Goal: Information Seeking & Learning: Learn about a topic

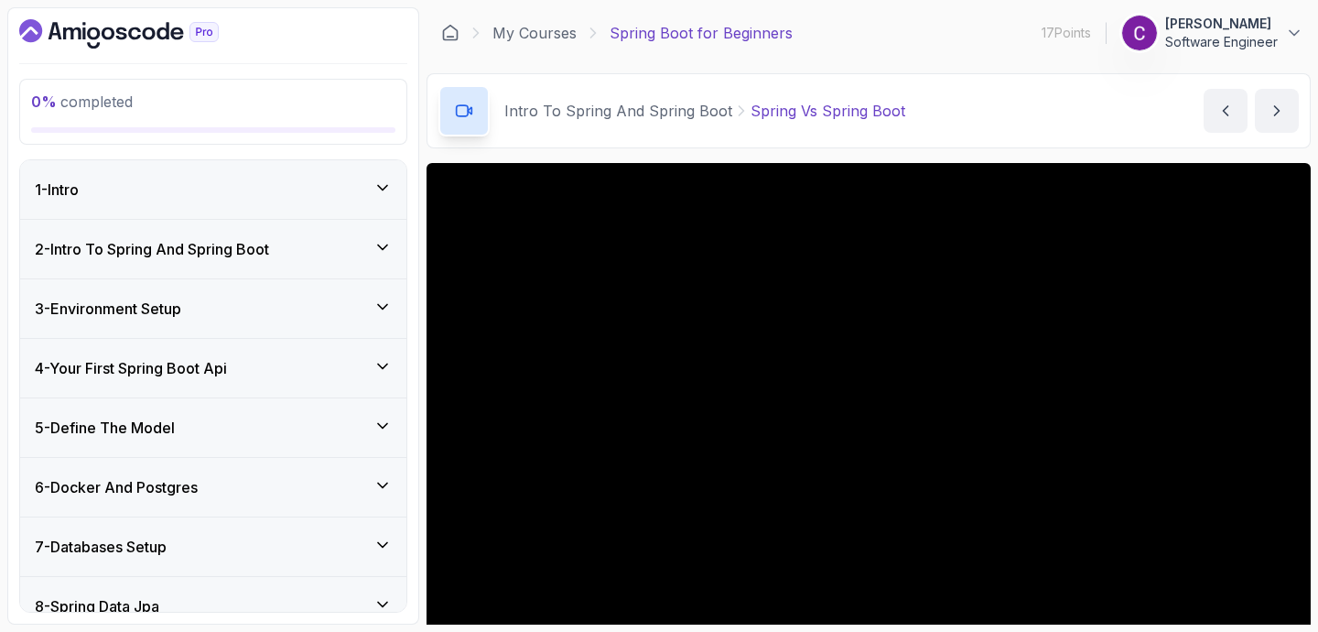
click at [544, 18] on div "My Courses Spring Boot for Beginners 17 Points 1 [PERSON_NAME] Software Engineer" at bounding box center [869, 32] width 884 height 51
click at [544, 33] on link "My Courses" at bounding box center [534, 33] width 84 height 22
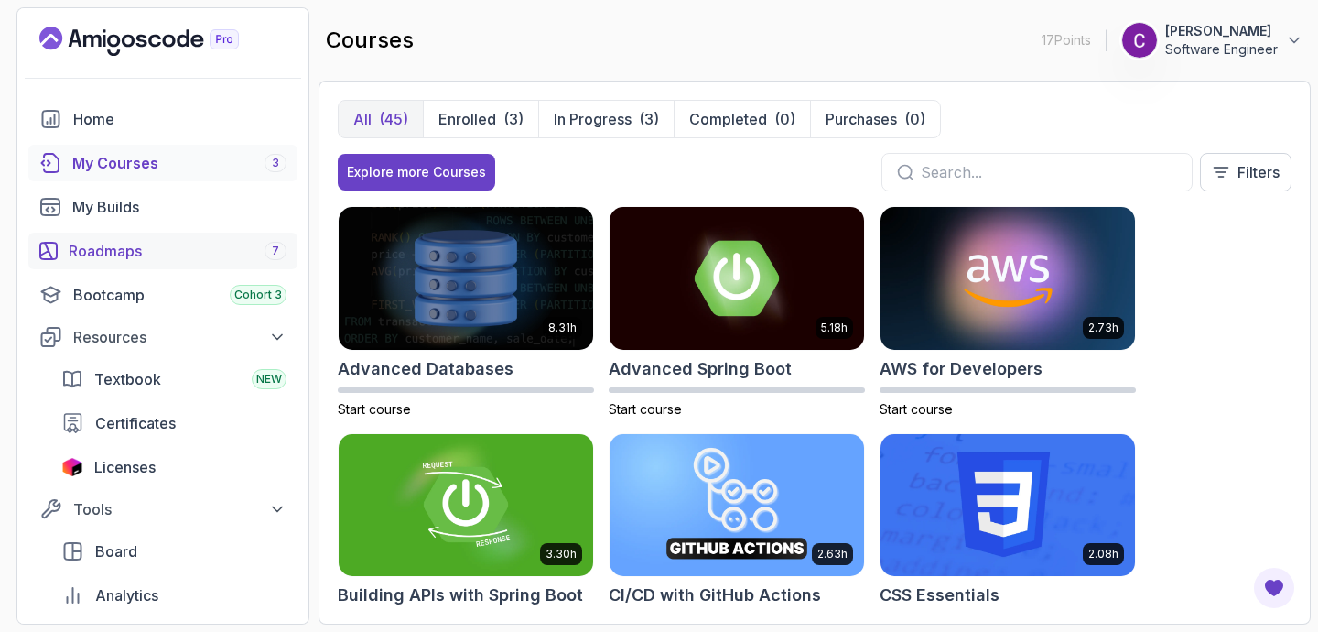
click at [136, 263] on link "Roadmaps 7" at bounding box center [162, 250] width 269 height 37
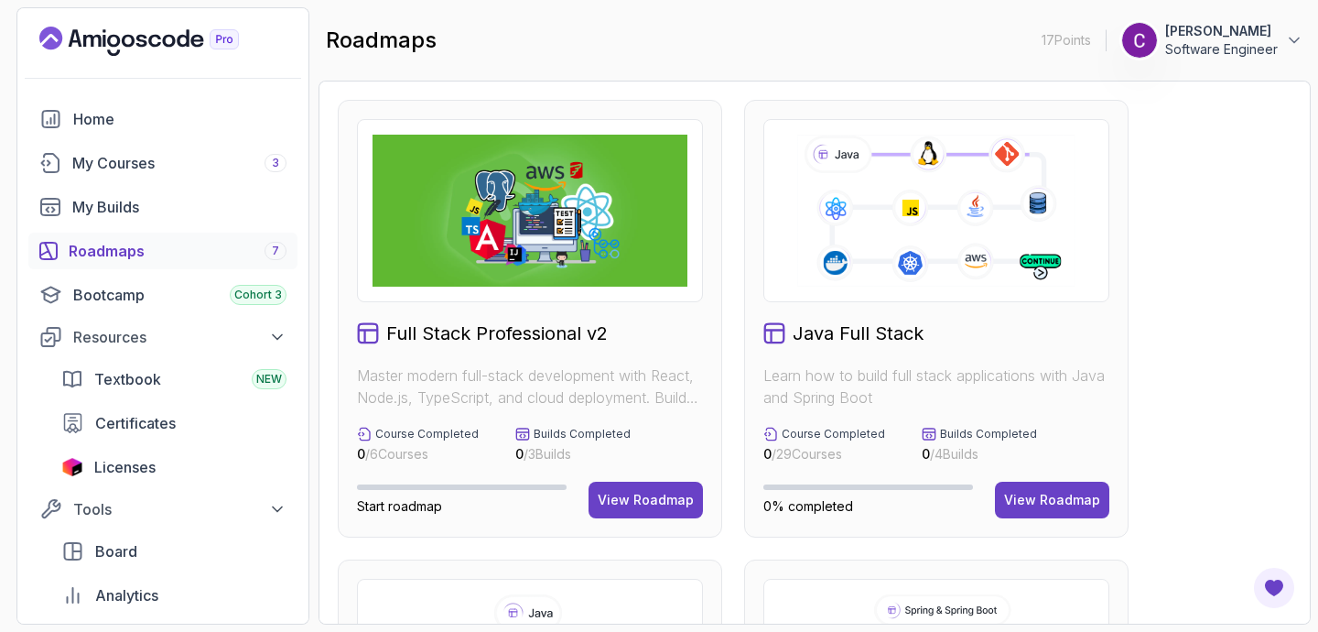
scroll to position [73, 0]
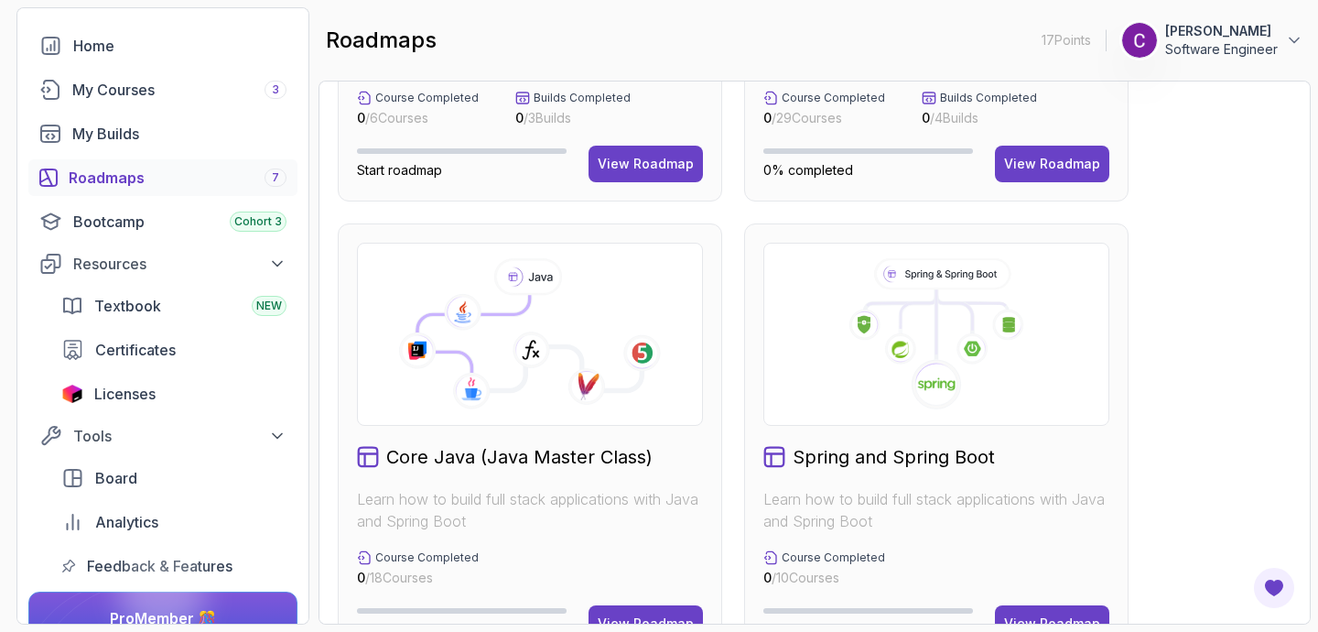
scroll to position [366, 0]
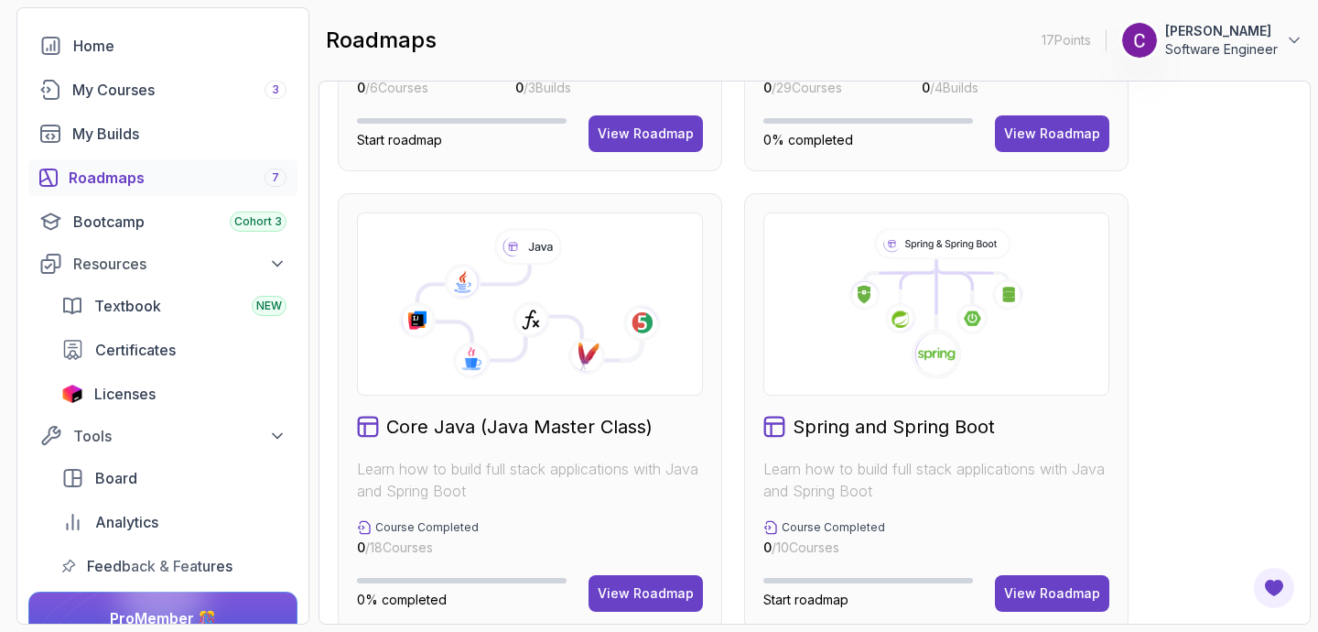
click at [557, 525] on div "Course Completed 0 / 18 Courses" at bounding box center [530, 538] width 346 height 37
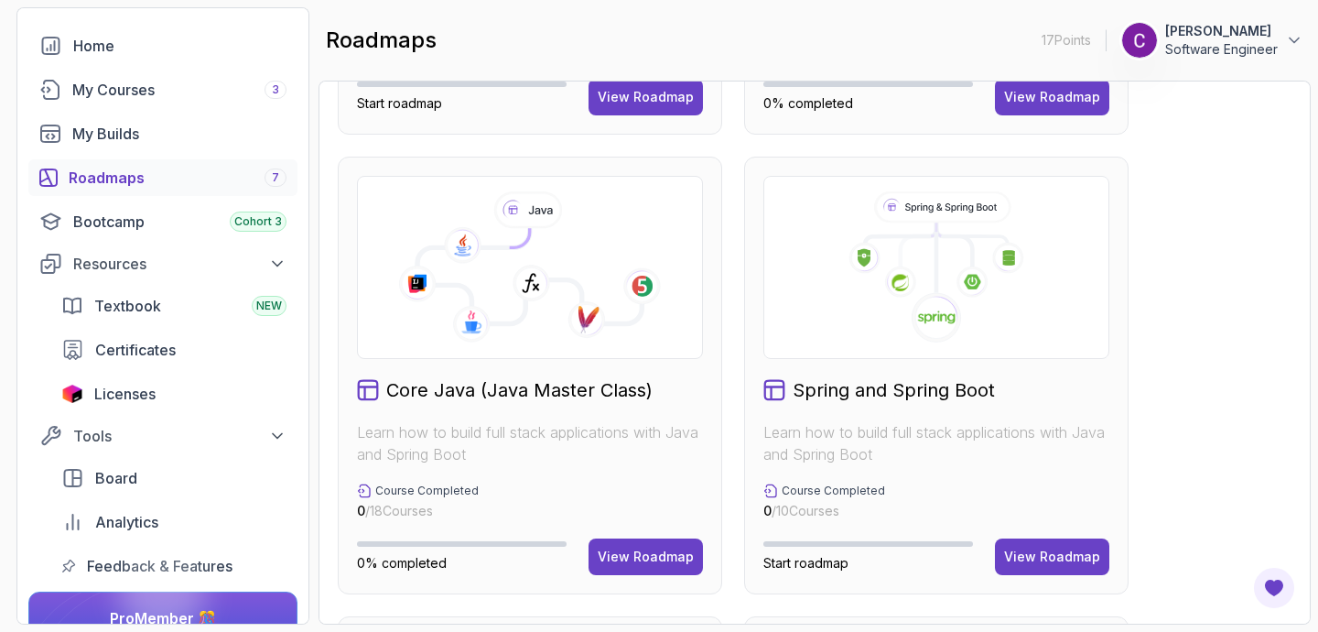
scroll to position [439, 0]
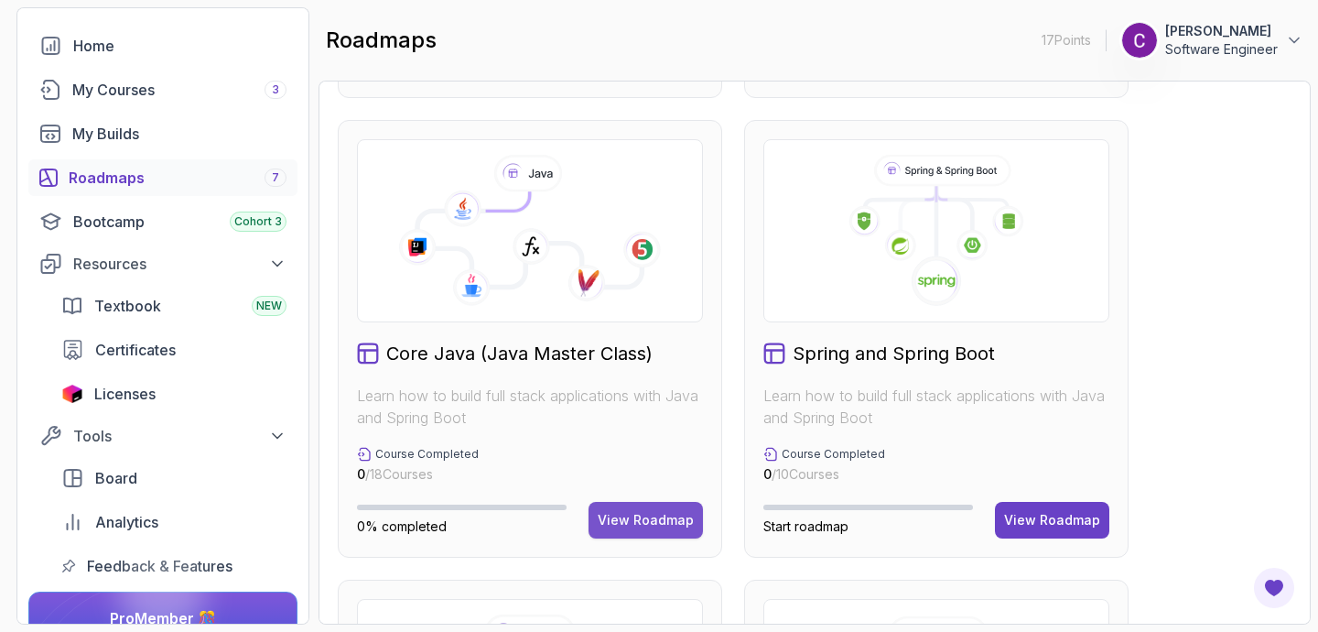
click at [677, 522] on div "View Roadmap" at bounding box center [646, 520] width 96 height 18
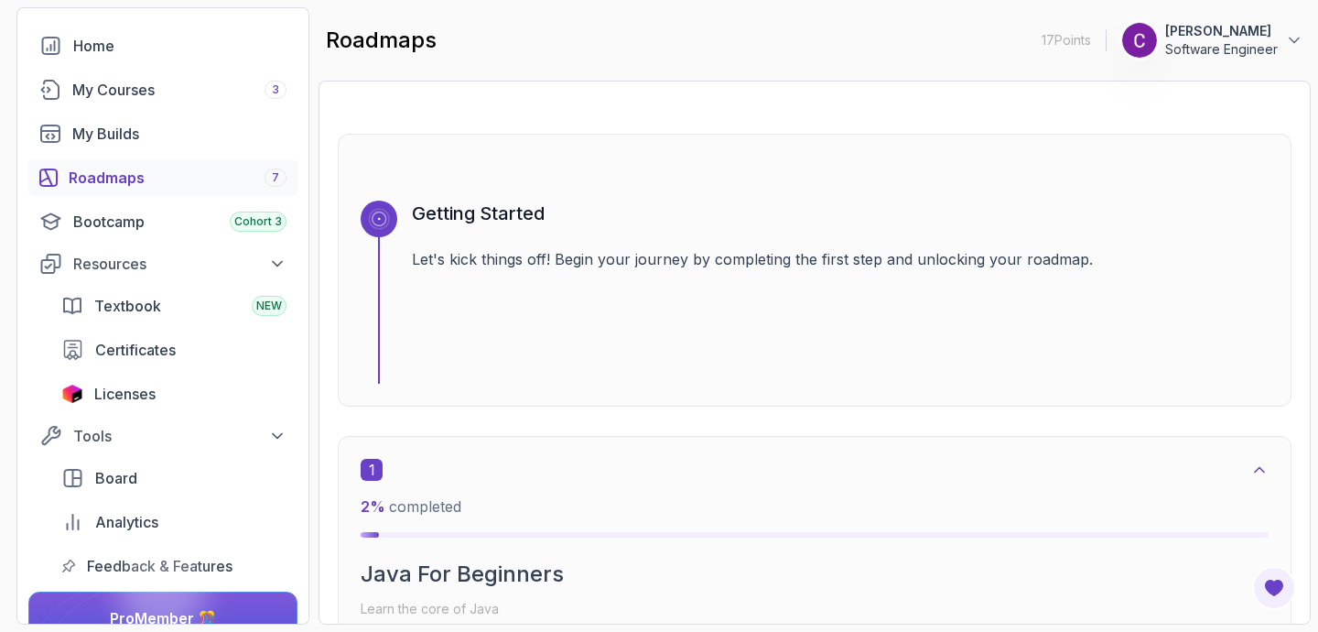
scroll to position [165, 0]
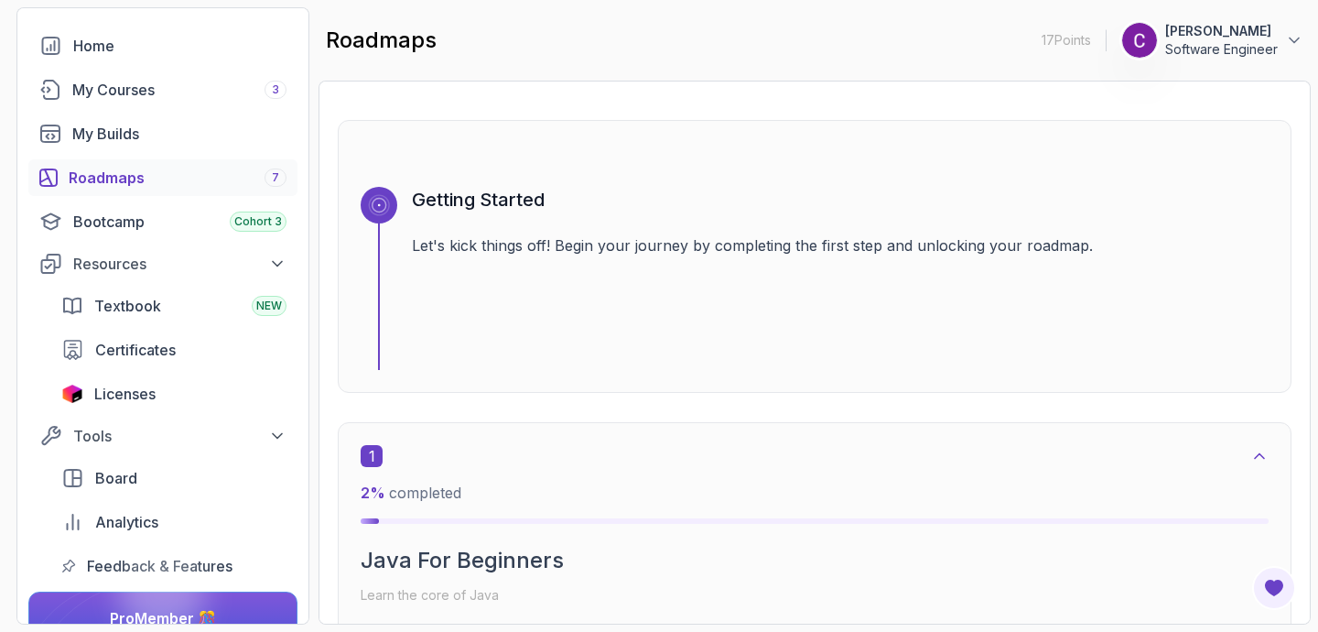
click at [1308, 155] on div "Roadmaps Core Java (Java Master Class) Explore the Full Roadmap Guide Getting S…" at bounding box center [815, 353] width 992 height 544
click at [1312, 149] on section "17 Points 1 [PERSON_NAME] Software Engineer Home My Courses 3 My Builds Roadmap…" at bounding box center [659, 316] width 1318 height 632
click at [575, 392] on div "Getting Started Let's kick things off! Begin your journey by completing the fir…" at bounding box center [815, 256] width 954 height 273
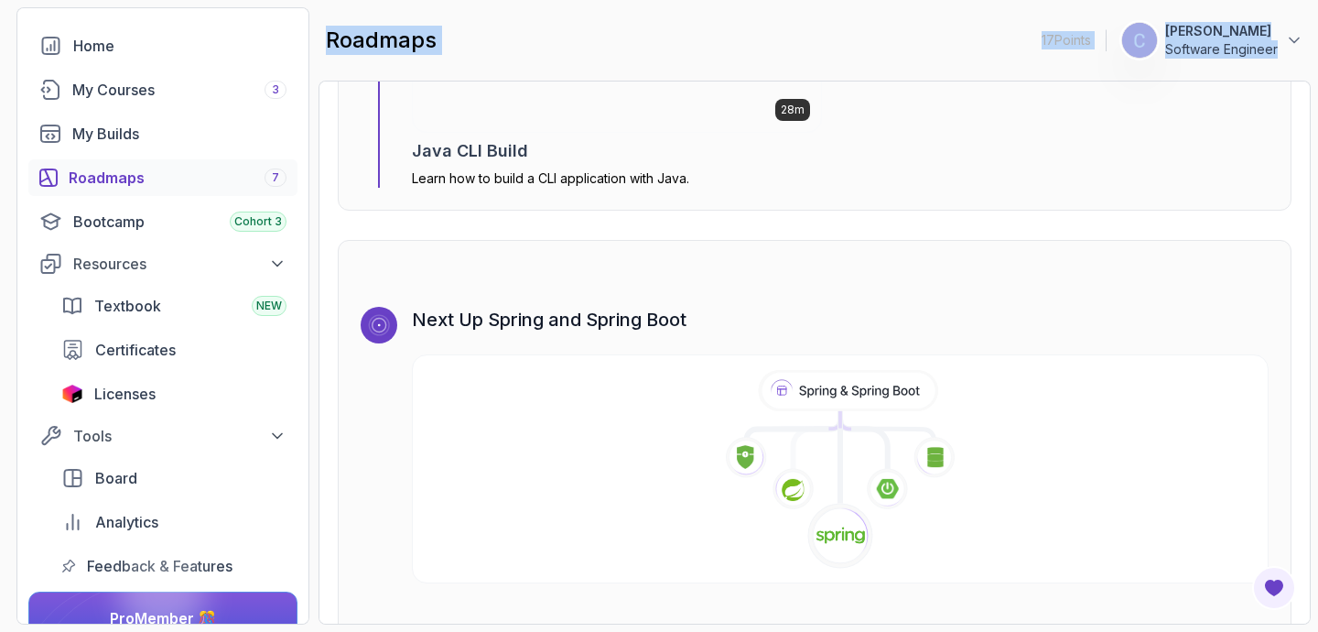
scroll to position [11584, 0]
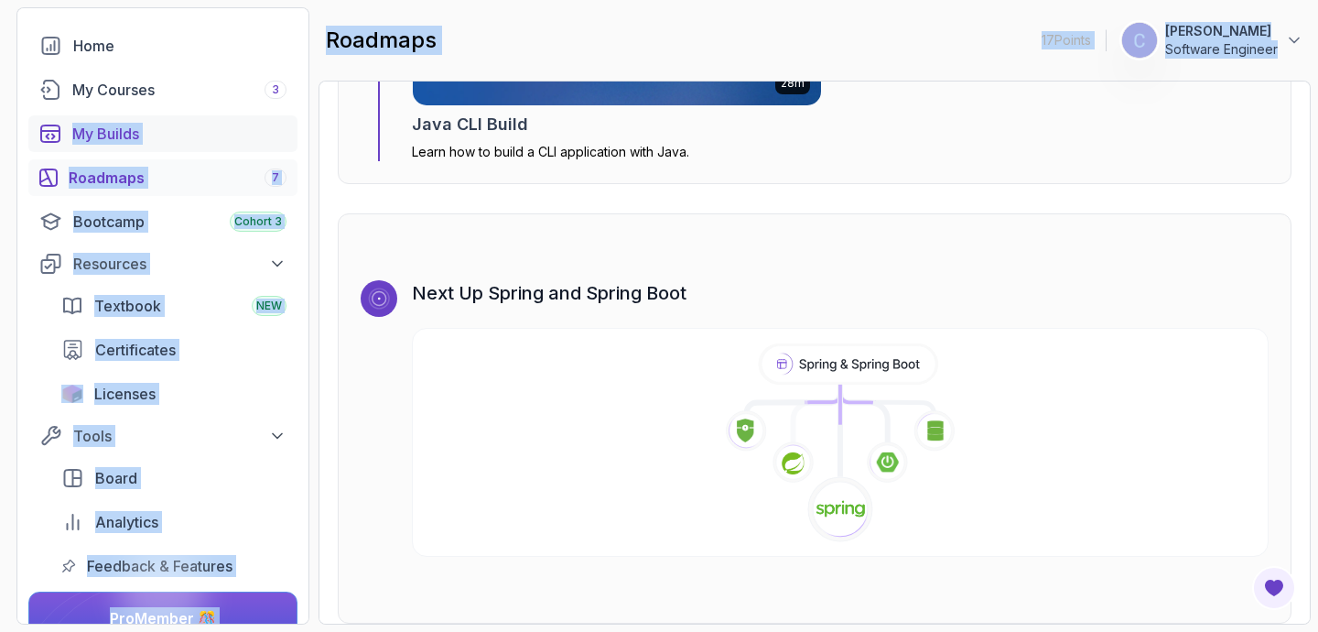
drag, startPoint x: 729, startPoint y: 257, endPoint x: 42, endPoint y: 126, distance: 699.7
click at [42, 126] on section "17 Points 1 [PERSON_NAME] Software Engineer Home My Courses 3 My Builds Roadmap…" at bounding box center [659, 316] width 1318 height 632
click at [718, 394] on icon at bounding box center [839, 444] width 867 height 210
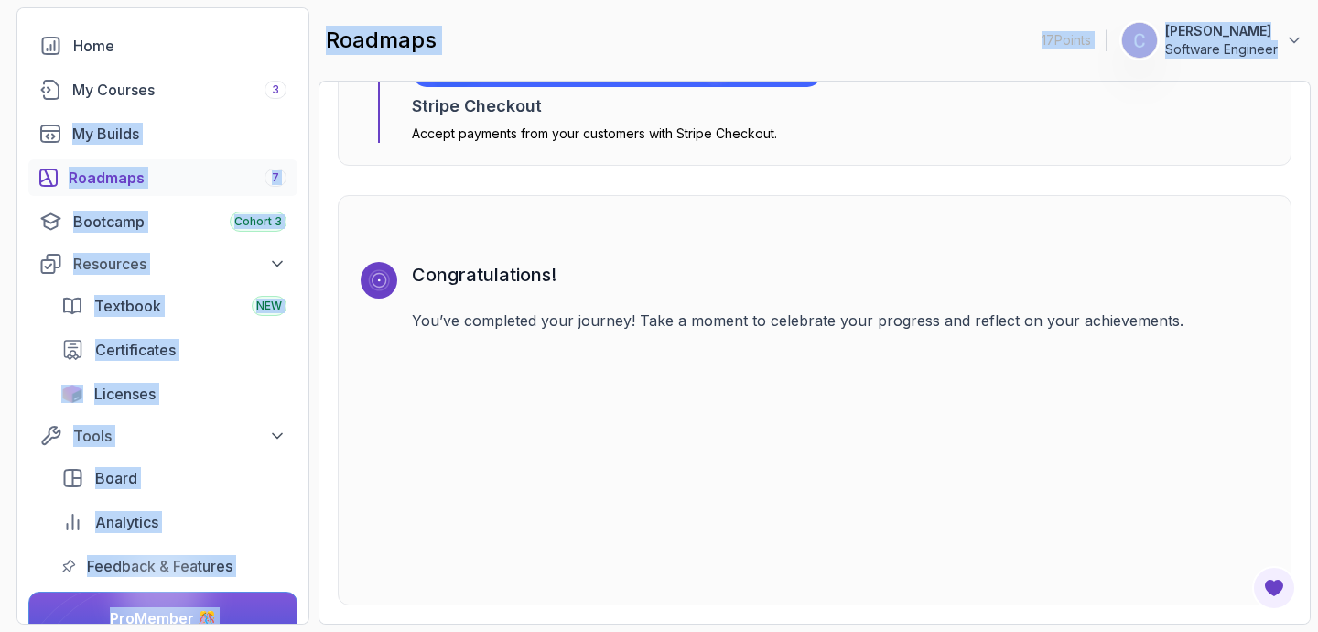
scroll to position [18, 0]
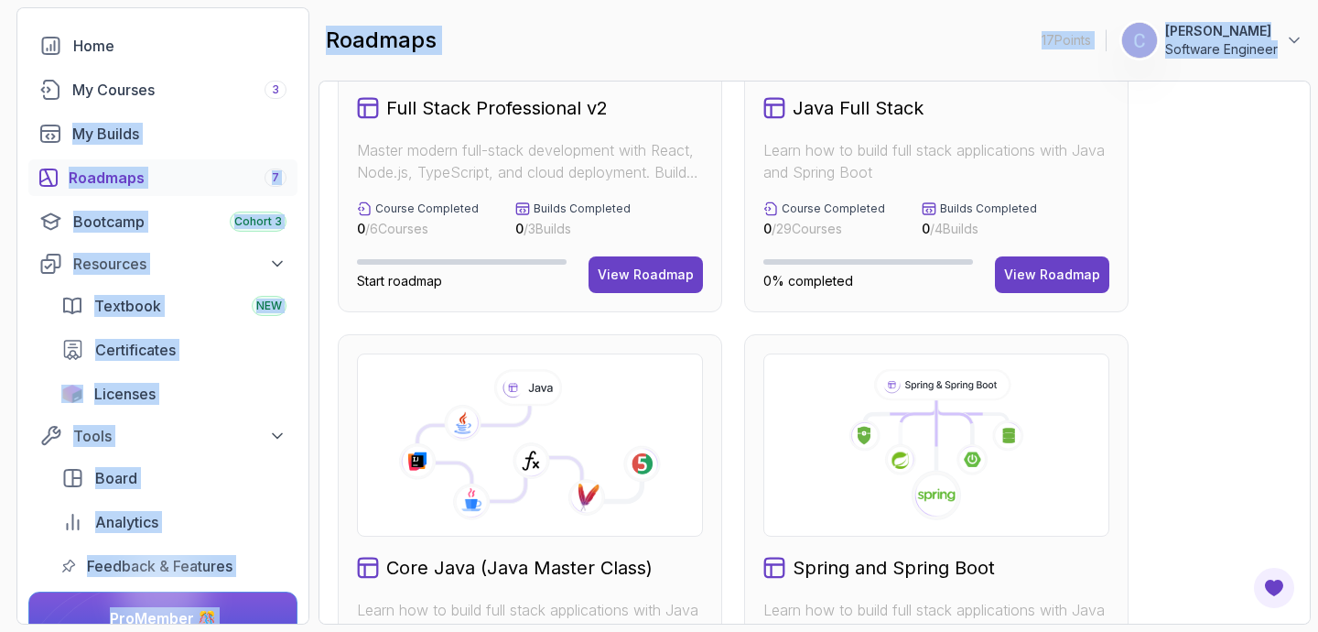
scroll to position [256, 0]
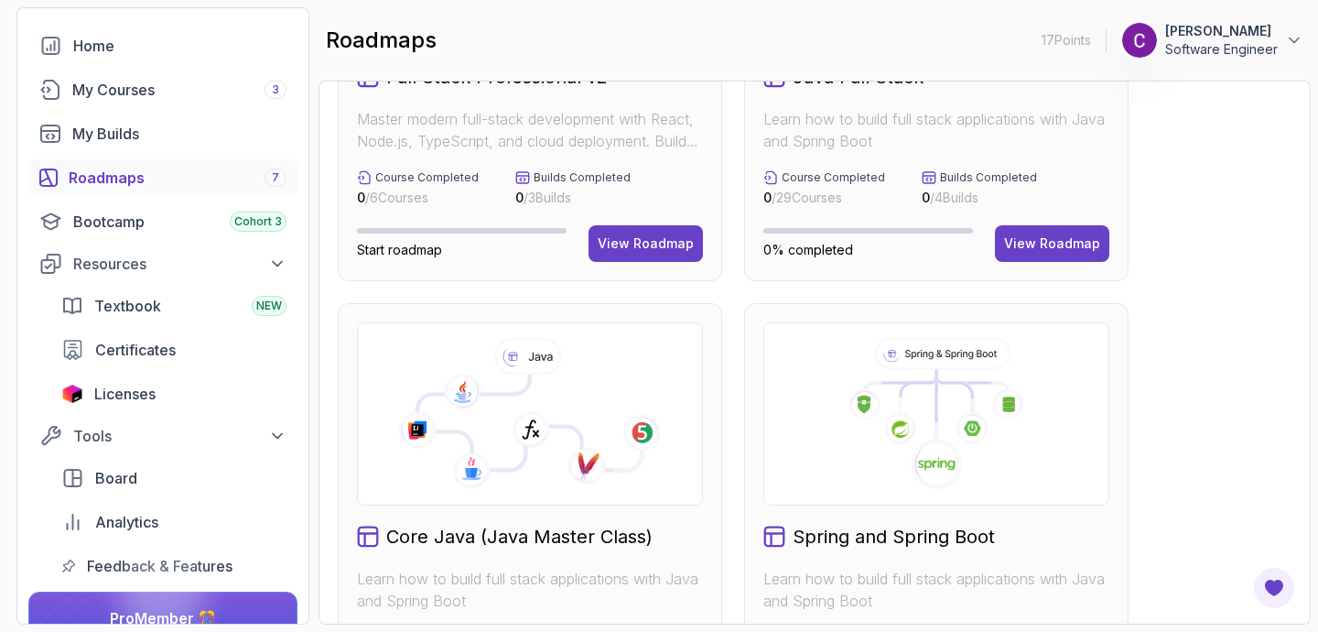
click at [913, 540] on h2 "Spring and Spring Boot" at bounding box center [894, 537] width 202 height 26
click at [912, 414] on icon at bounding box center [901, 428] width 32 height 32
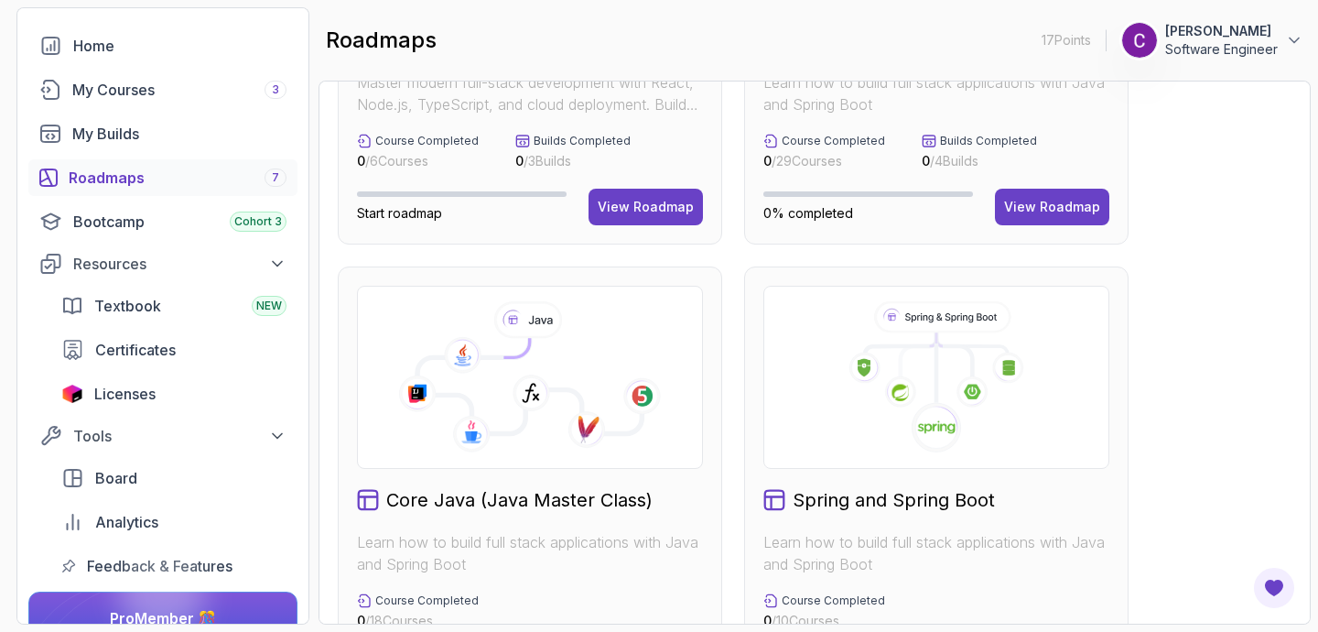
click at [881, 509] on h2 "Spring and Spring Boot" at bounding box center [894, 500] width 202 height 26
click at [881, 508] on h2 "Spring and Spring Boot" at bounding box center [894, 500] width 202 height 26
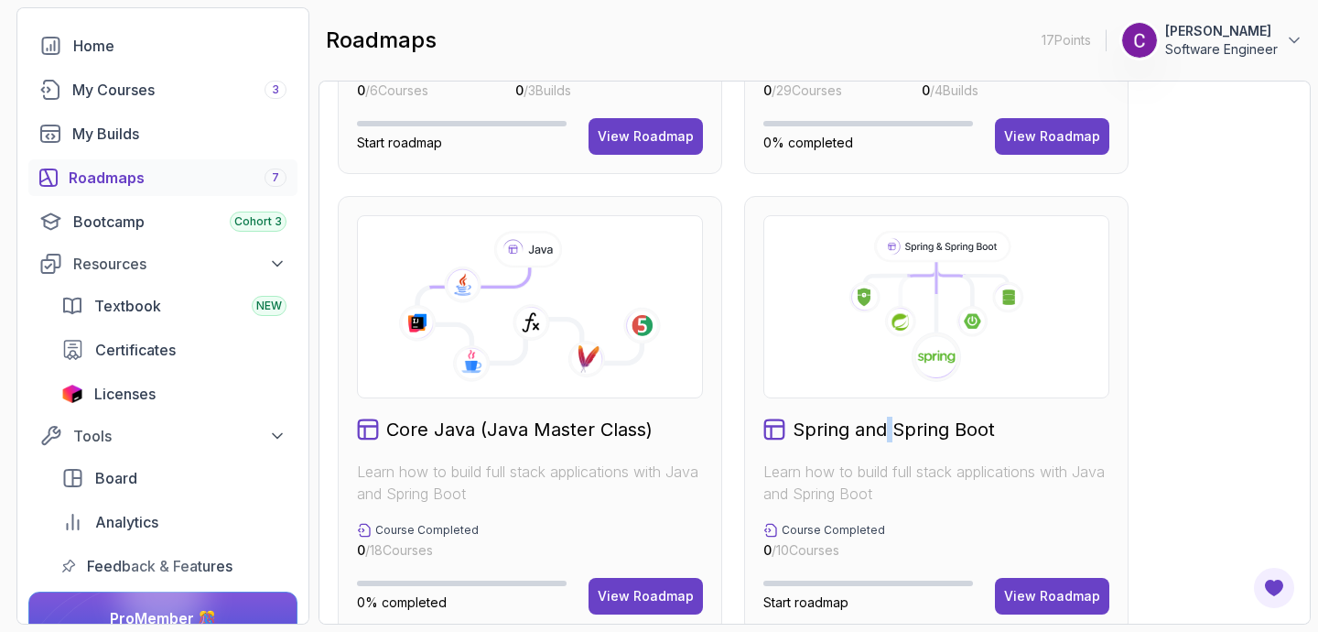
scroll to position [366, 0]
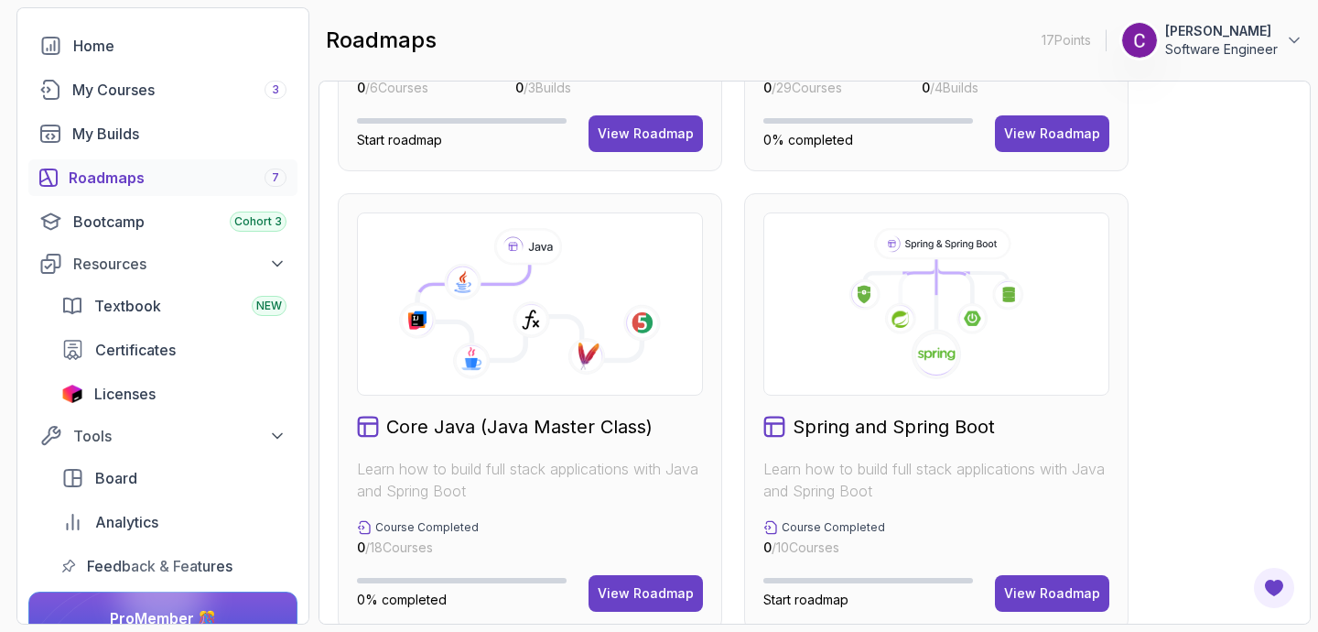
click at [961, 297] on icon at bounding box center [936, 304] width 315 height 152
click at [1017, 578] on button "View Roadmap" at bounding box center [1052, 593] width 114 height 37
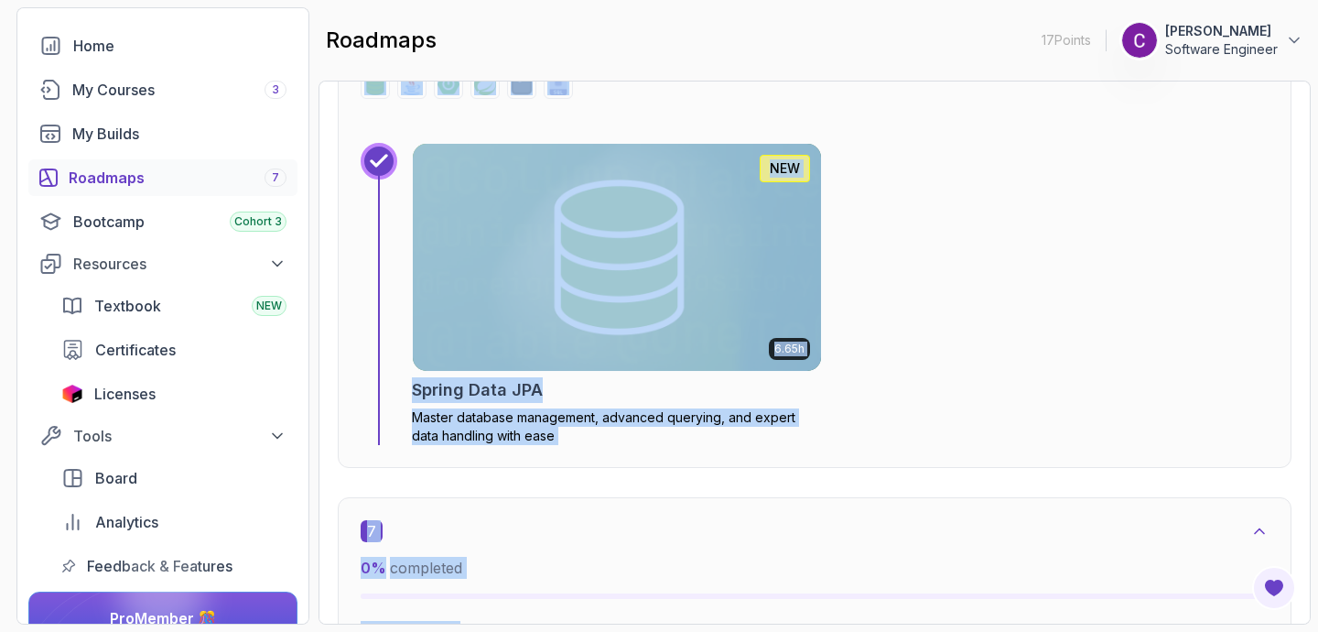
scroll to position [5132, 0]
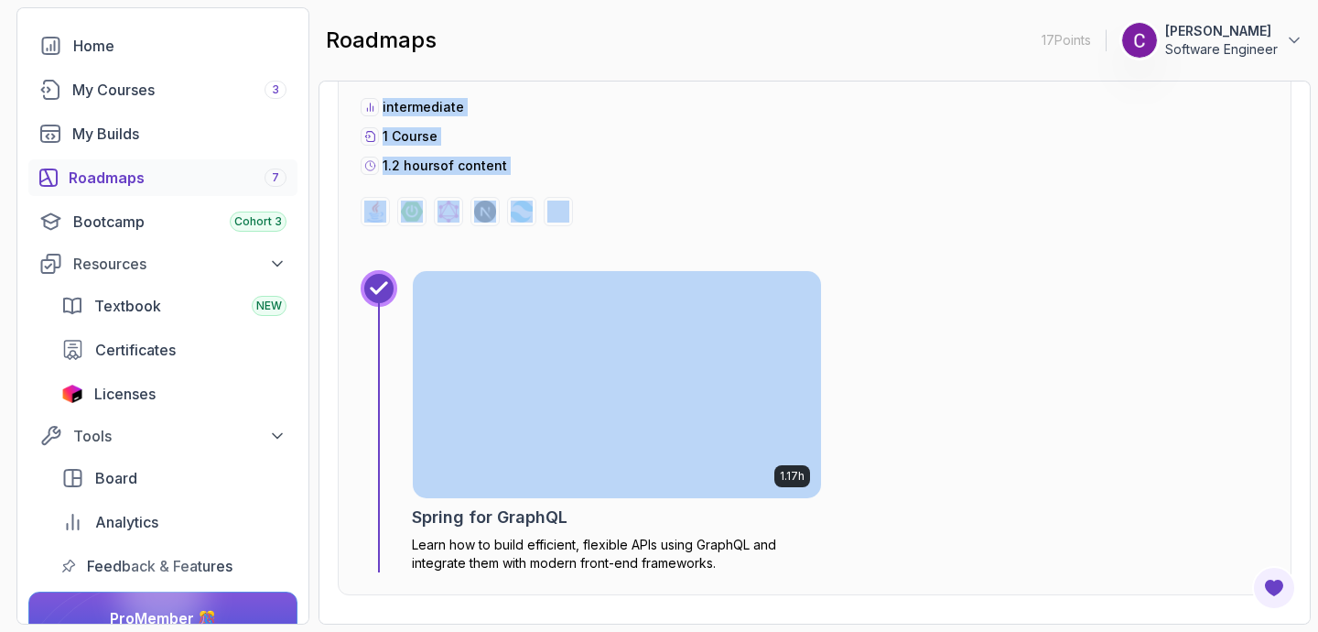
drag, startPoint x: 1041, startPoint y: 307, endPoint x: 470, endPoint y: 305, distance: 571.1
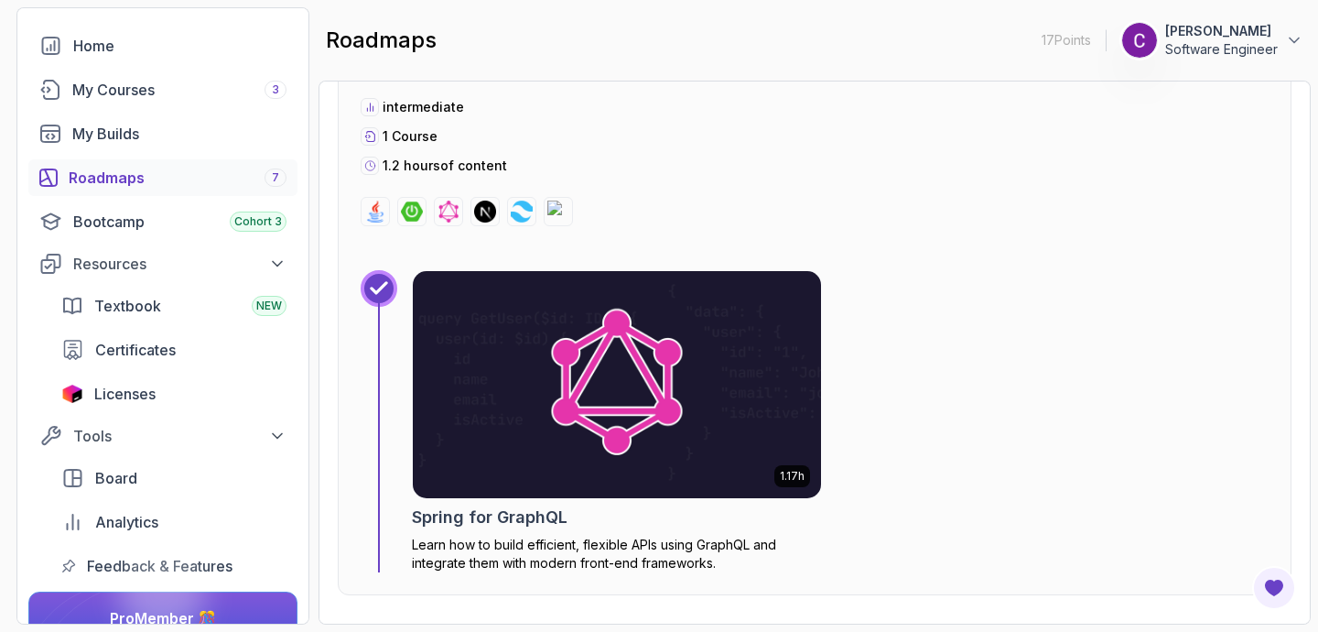
scroll to position [5948, 0]
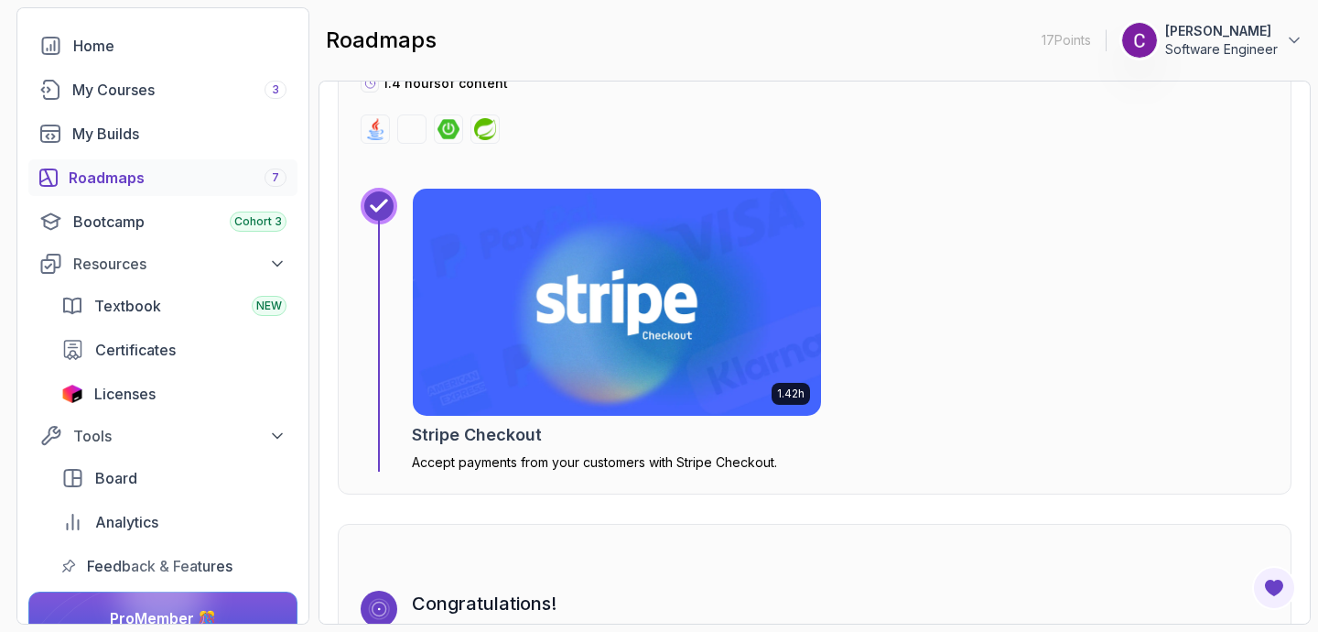
drag, startPoint x: 791, startPoint y: 222, endPoint x: 685, endPoint y: 128, distance: 142.0
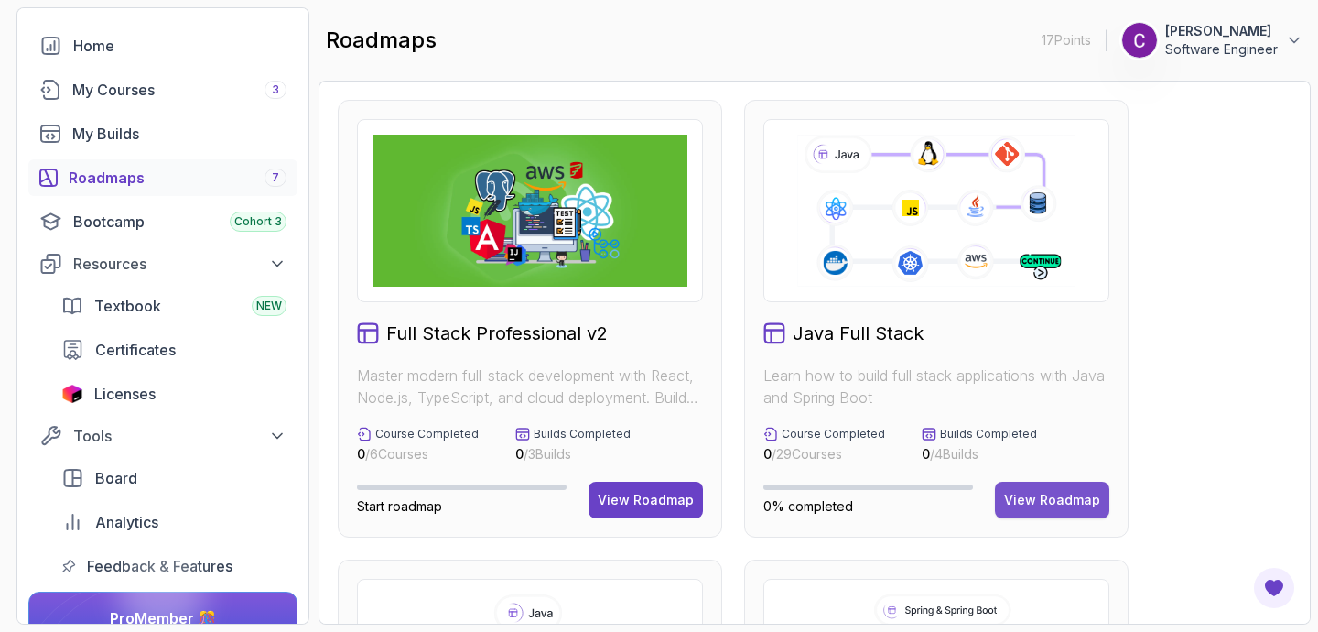
click at [1051, 490] on button "View Roadmap" at bounding box center [1052, 499] width 114 height 37
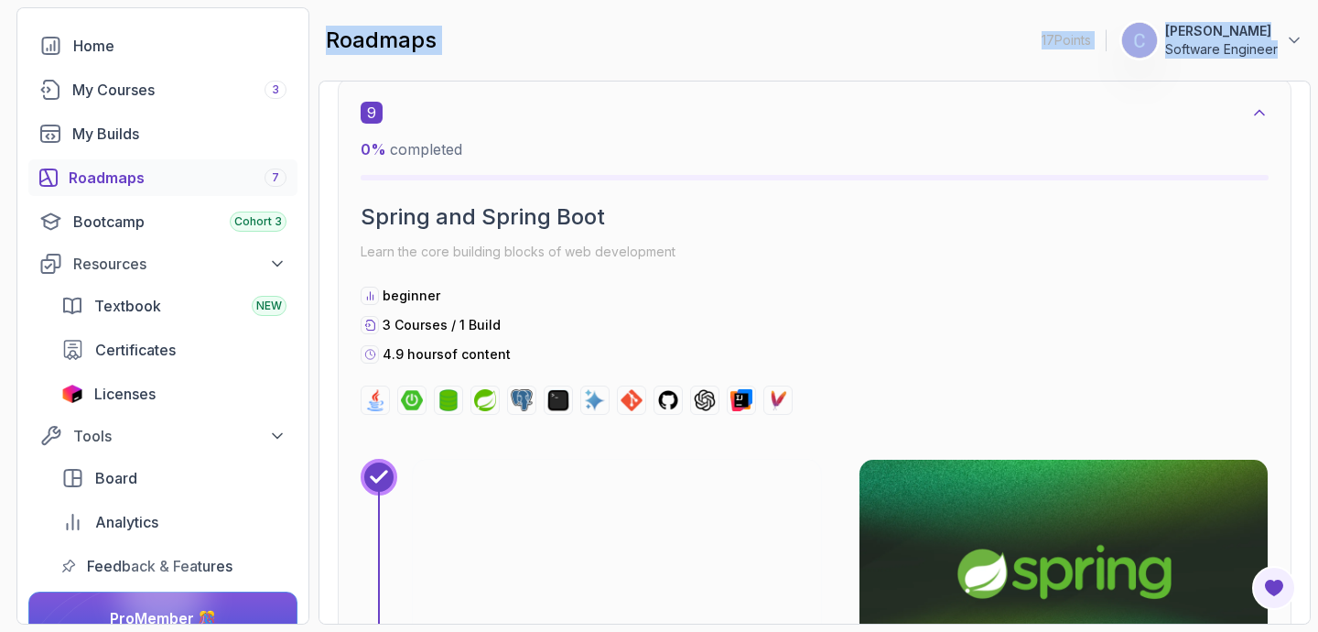
scroll to position [7088, 0]
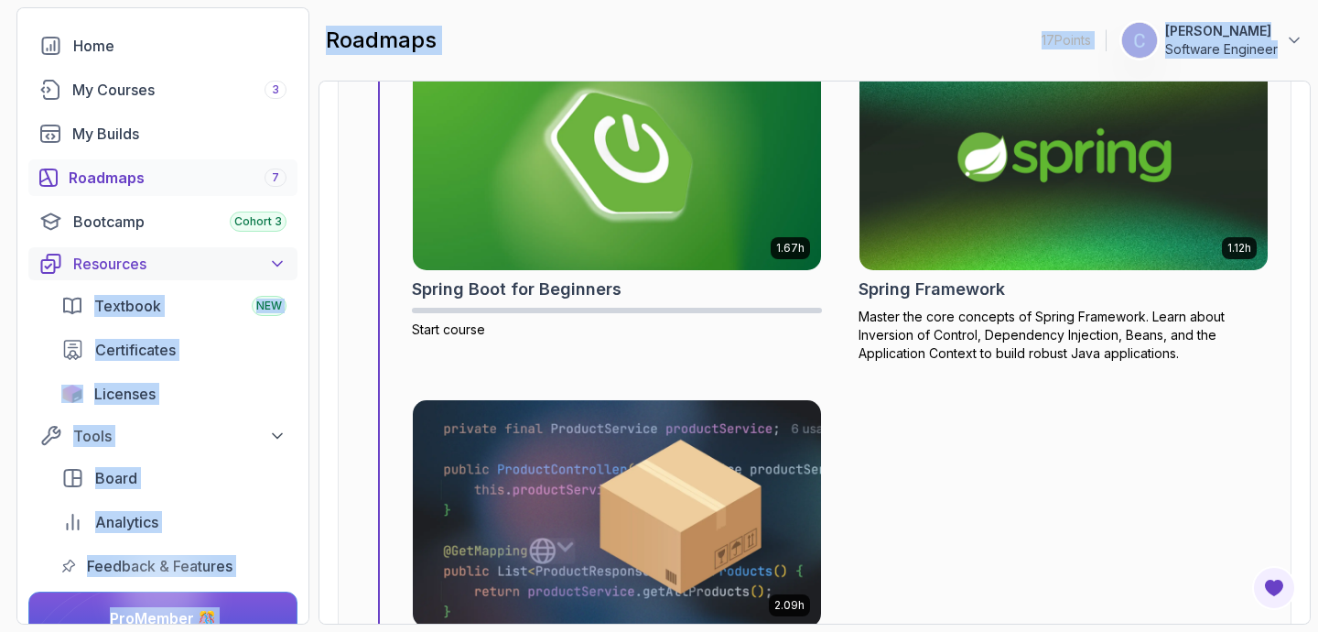
drag, startPoint x: 698, startPoint y: 286, endPoint x: 78, endPoint y: 262, distance: 621.0
click at [43, 322] on section "17 Points 1 [PERSON_NAME] Software Engineer Home My Courses 3 My Builds Roadmap…" at bounding box center [659, 316] width 1318 height 632
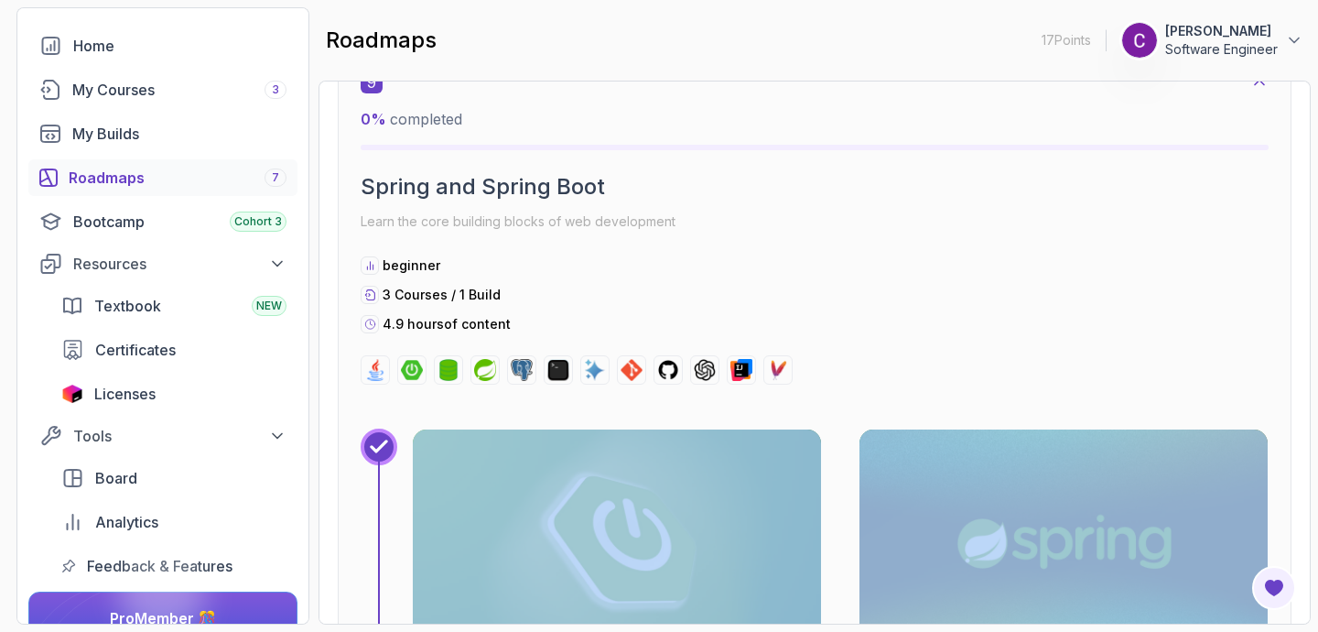
scroll to position [7152, 0]
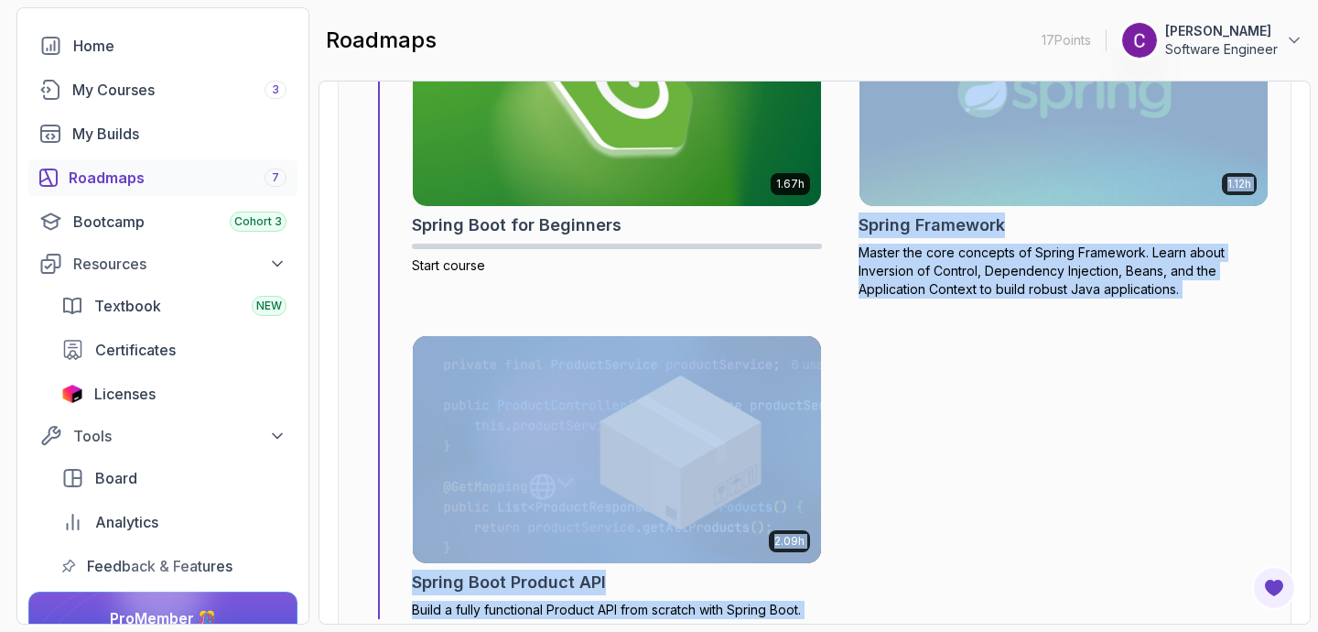
drag, startPoint x: 948, startPoint y: 148, endPoint x: 863, endPoint y: 351, distance: 219.5
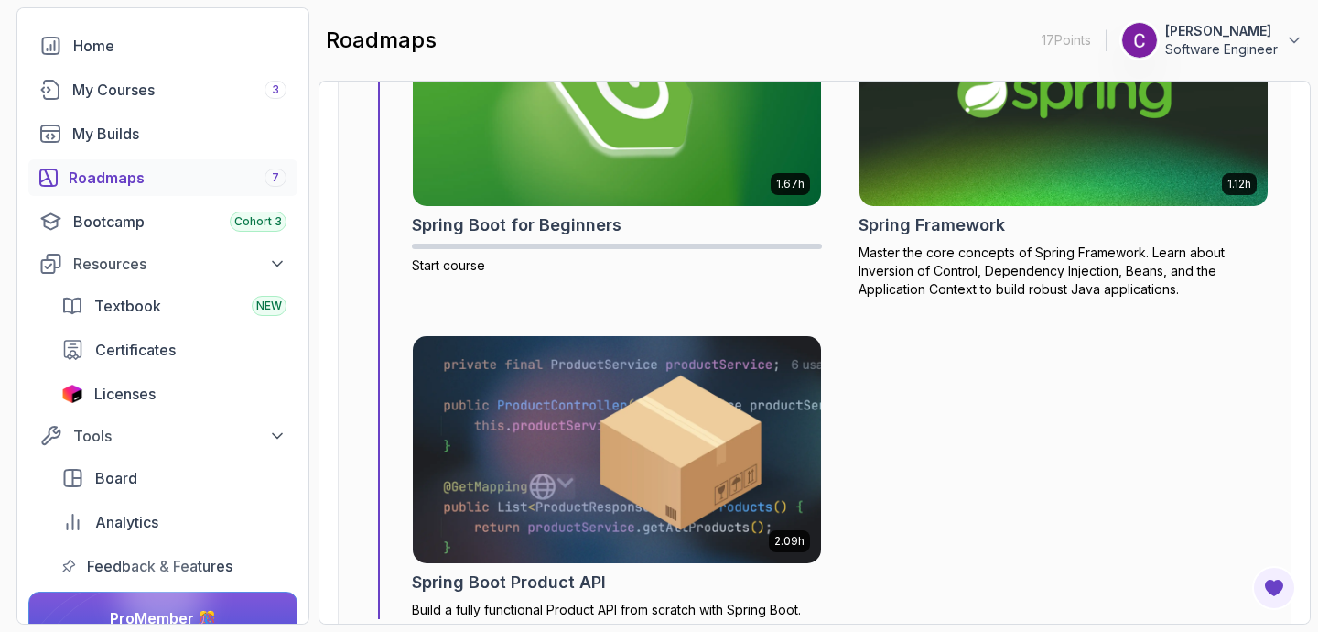
click at [1083, 341] on div "1.67h Spring Boot for Beginners Start course 1.12h Spring Framework Master the …" at bounding box center [840, 298] width 857 height 641
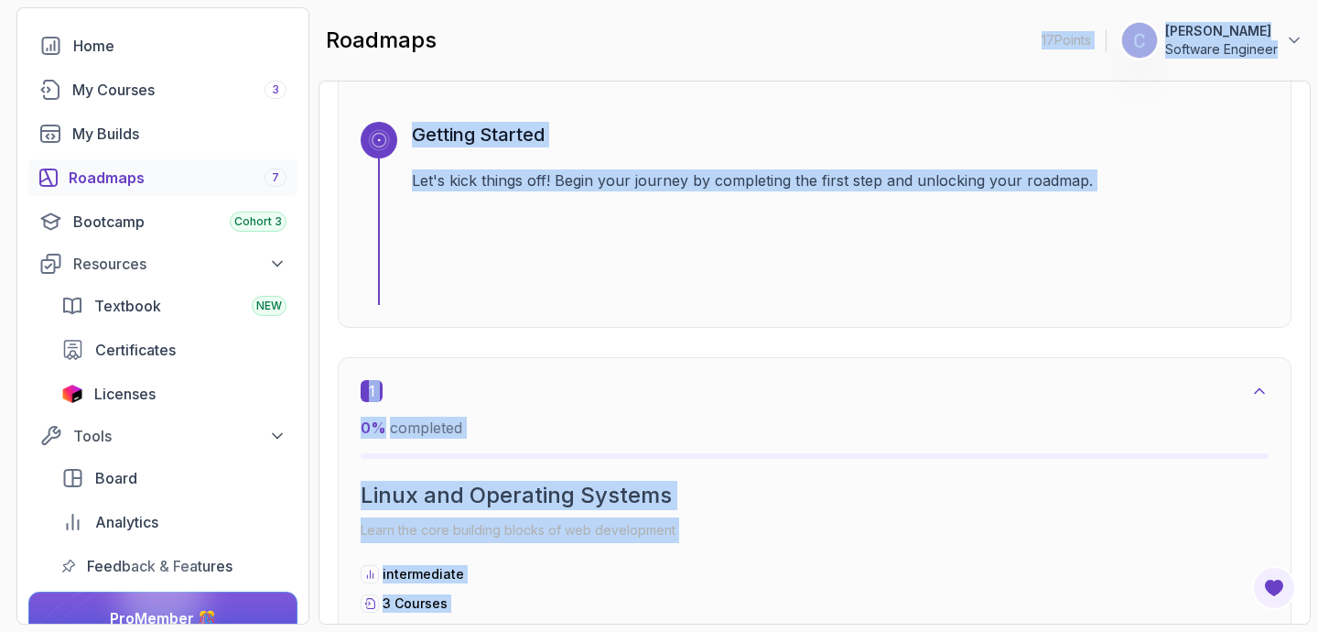
scroll to position [0, 0]
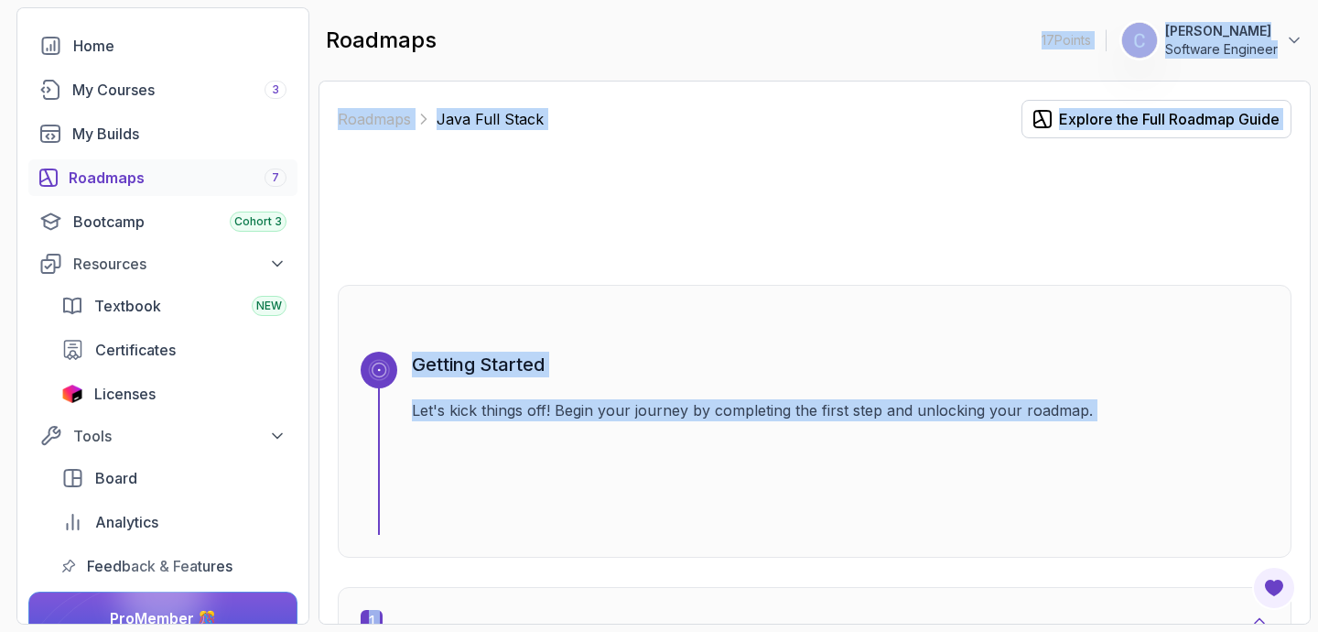
drag, startPoint x: 958, startPoint y: 321, endPoint x: 1045, endPoint y: -129, distance: 458.6
